Goal: Task Accomplishment & Management: Manage account settings

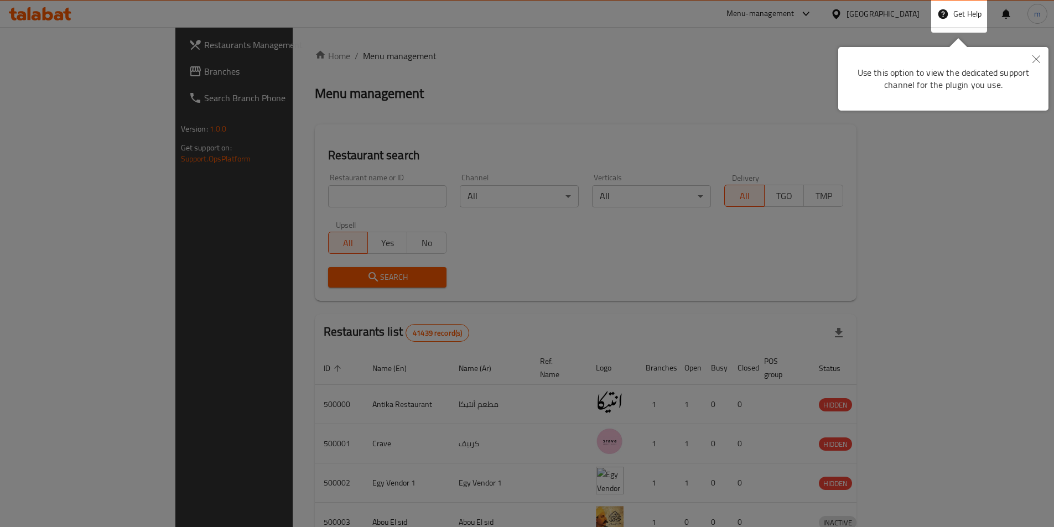
click at [1036, 59] on icon "Close" at bounding box center [1037, 59] width 8 height 8
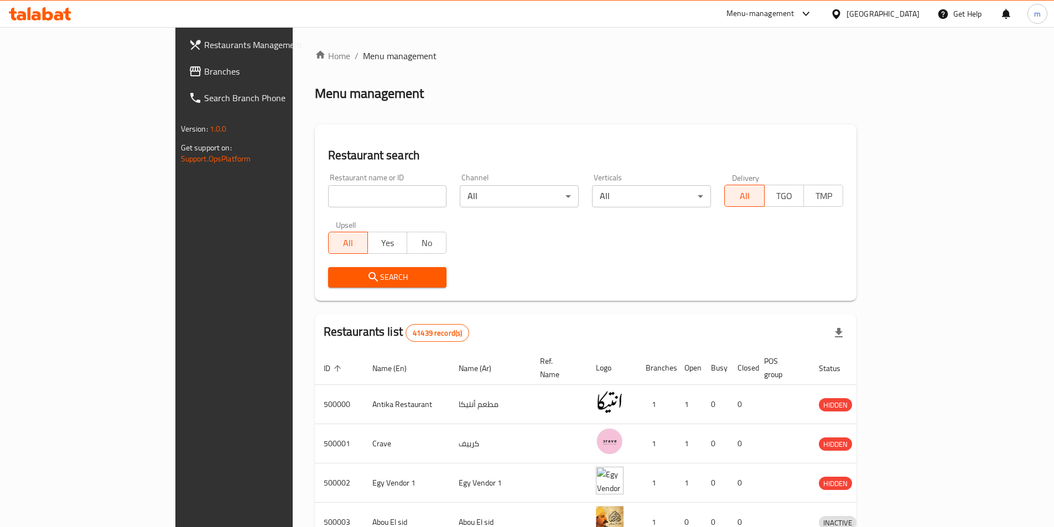
click at [901, 17] on div "[GEOGRAPHIC_DATA]" at bounding box center [883, 14] width 73 height 12
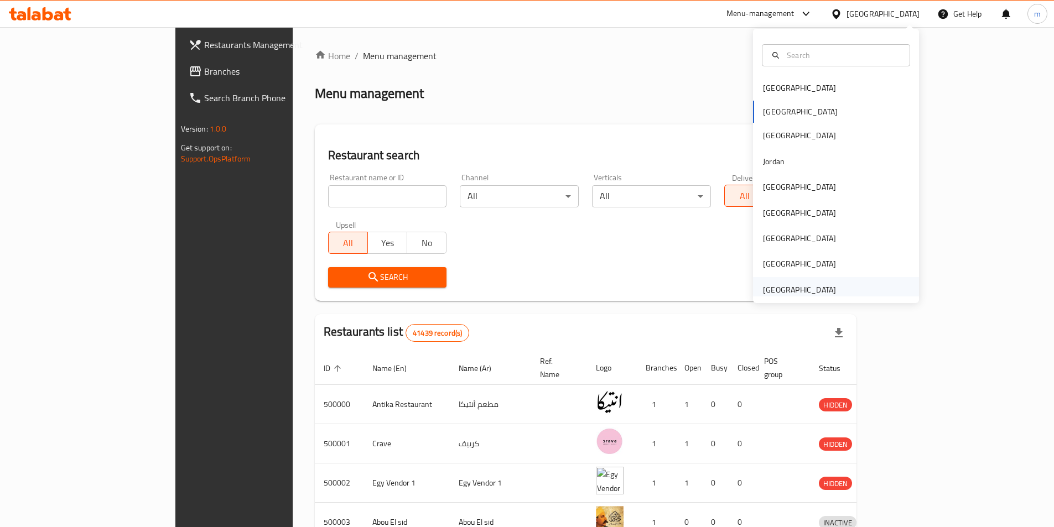
click at [820, 289] on div "[GEOGRAPHIC_DATA]" at bounding box center [799, 290] width 73 height 12
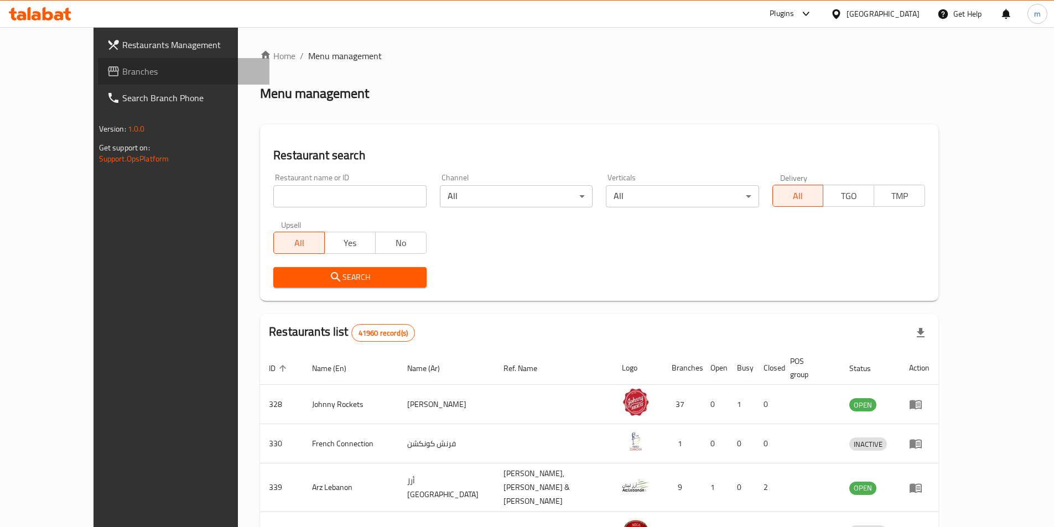
click at [122, 73] on span "Branches" at bounding box center [191, 71] width 138 height 13
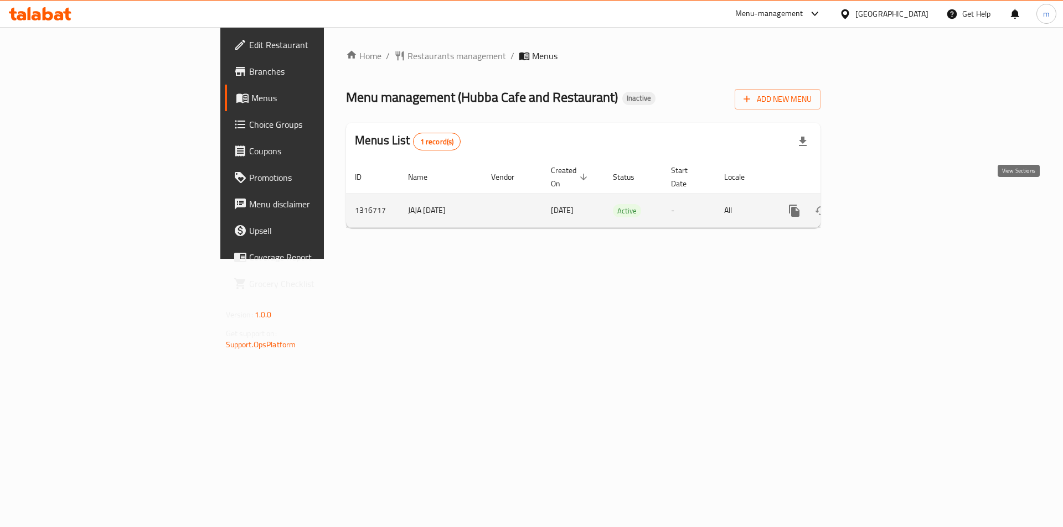
click at [887, 204] on link "enhanced table" at bounding box center [874, 211] width 27 height 27
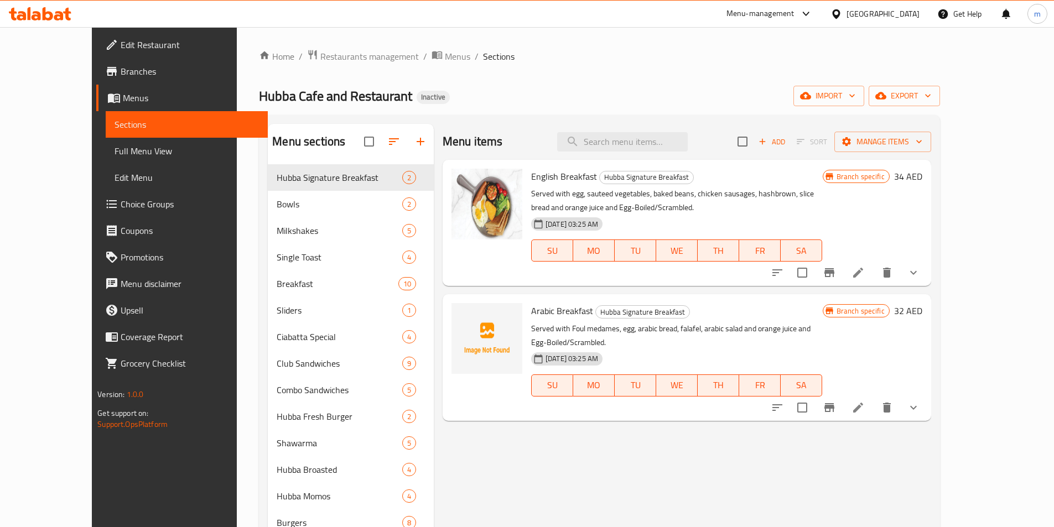
click at [115, 157] on span "Full Menu View" at bounding box center [187, 150] width 144 height 13
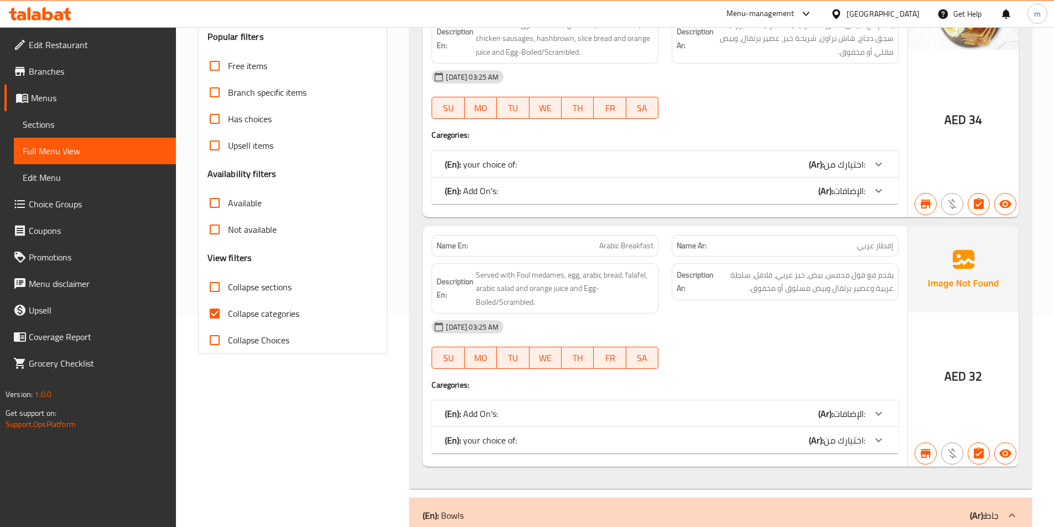
scroll to position [221, 0]
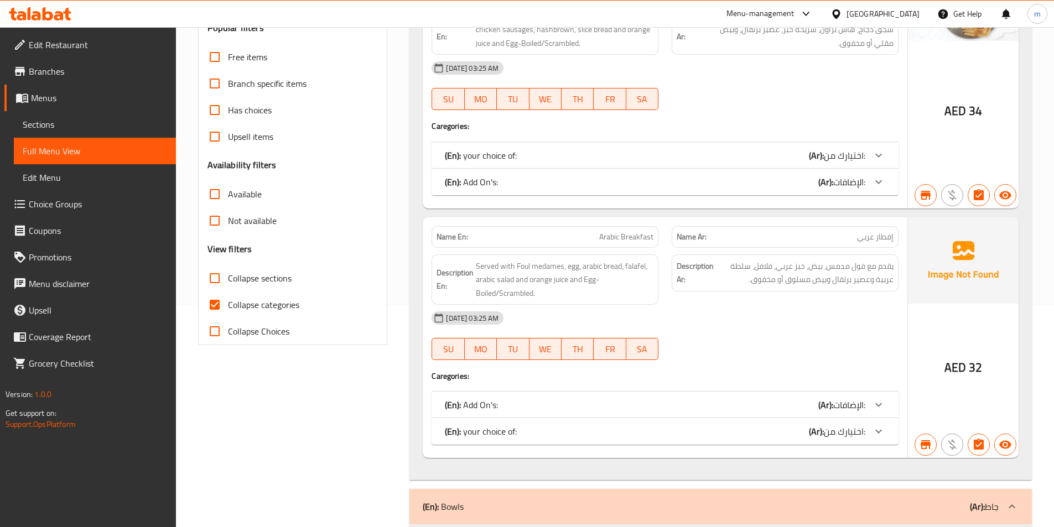
click at [241, 299] on span "Collapse categories" at bounding box center [263, 304] width 71 height 13
click at [228, 299] on input "Collapse categories" at bounding box center [214, 305] width 27 height 27
checkbox input "false"
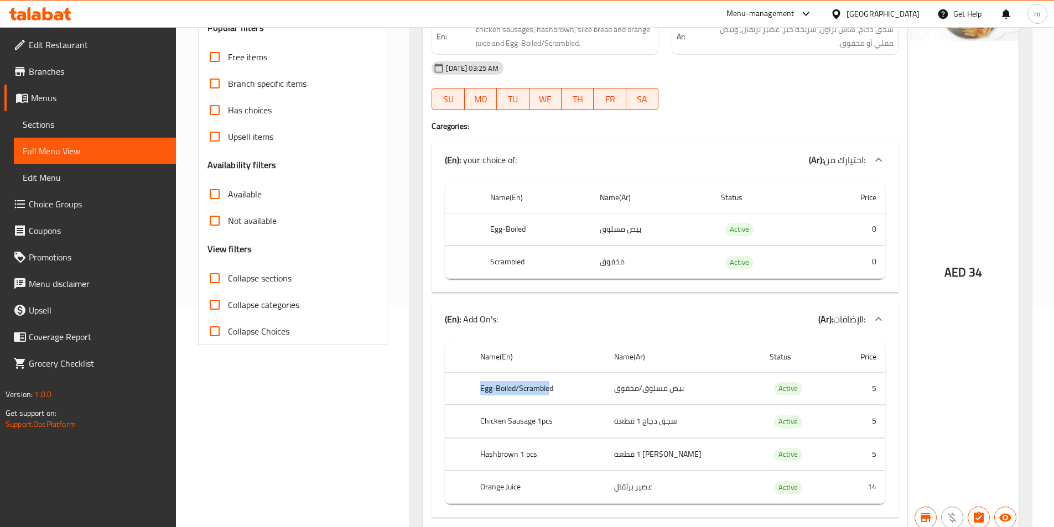
drag, startPoint x: 480, startPoint y: 390, endPoint x: 552, endPoint y: 389, distance: 72.0
click at [552, 389] on th "Egg-Boiled/Scrambled" at bounding box center [539, 388] width 134 height 33
drag, startPoint x: 495, startPoint y: 227, endPoint x: 581, endPoint y: 297, distance: 110.6
click at [581, 297] on div "Name En: English Breakfast Name Ar: إفطار إنجليزي Description En: Served with e…" at bounding box center [665, 249] width 485 height 564
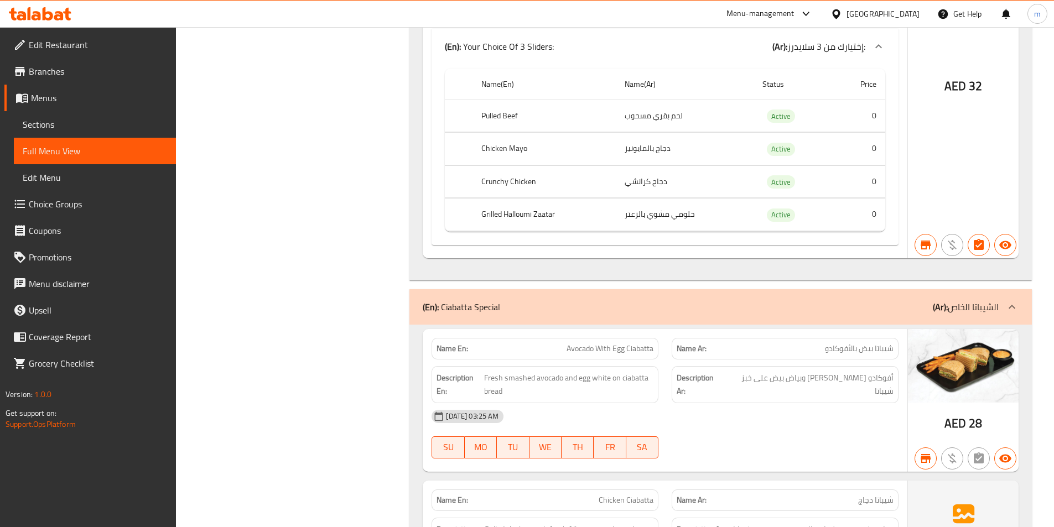
scroll to position [5092, 0]
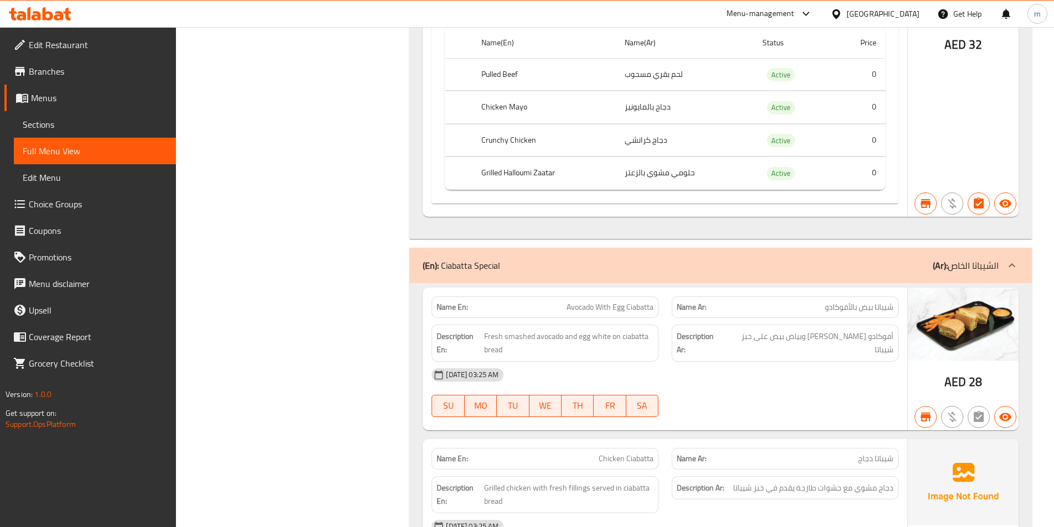
click at [650, 80] on td "لحم بقري مسحوب" at bounding box center [685, 74] width 138 height 33
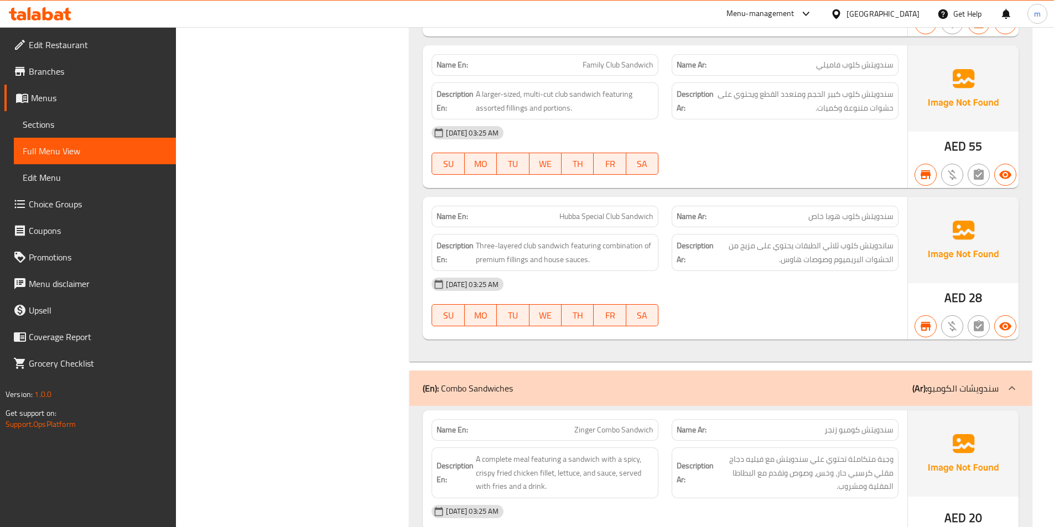
scroll to position [7638, 0]
